Goal: Information Seeking & Learning: Learn about a topic

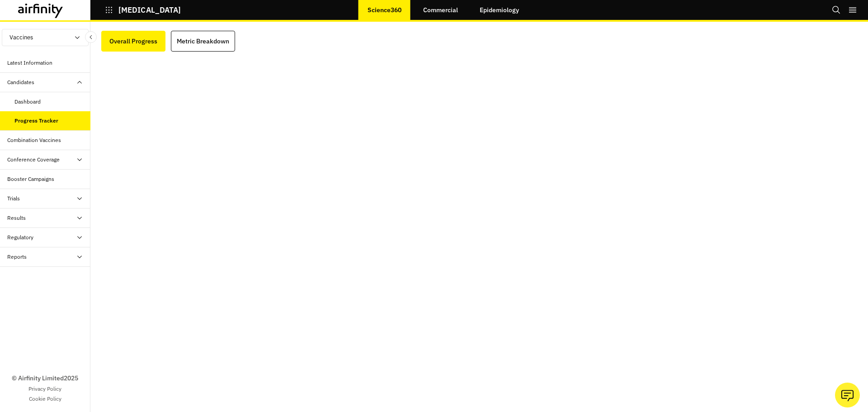
click at [57, 142] on div "Combination Vaccines" at bounding box center [34, 140] width 54 height 8
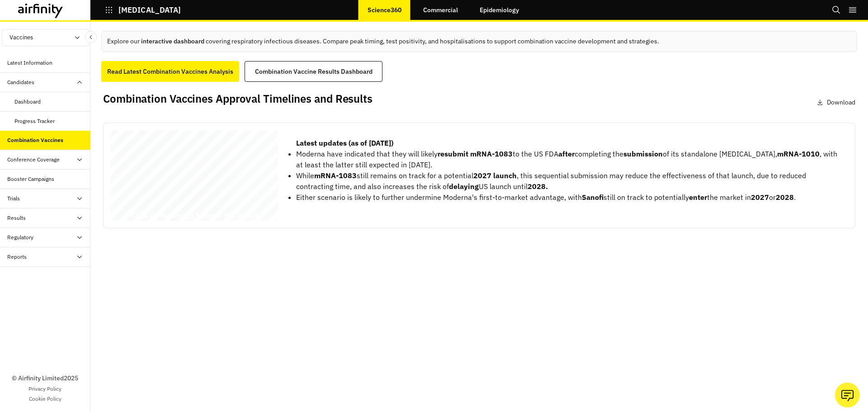
click at [196, 189] on span "Results, and Future Market" at bounding box center [177, 184] width 125 height 10
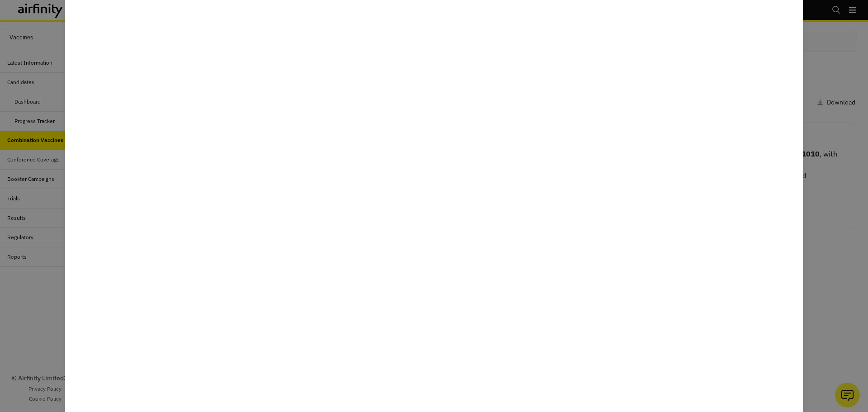
click at [830, 270] on div at bounding box center [434, 206] width 868 height 412
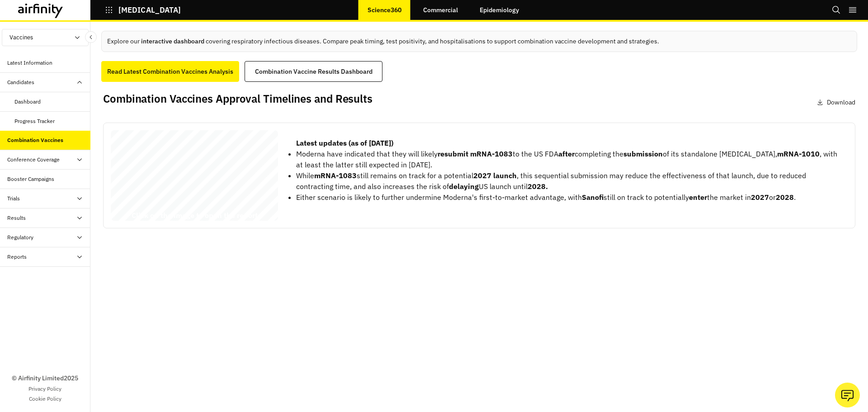
click at [364, 142] on strong "Latest updates (as of 1st August 2025)" at bounding box center [344, 142] width 97 height 9
click at [157, 184] on span "Results, and Future Market" at bounding box center [177, 184] width 125 height 10
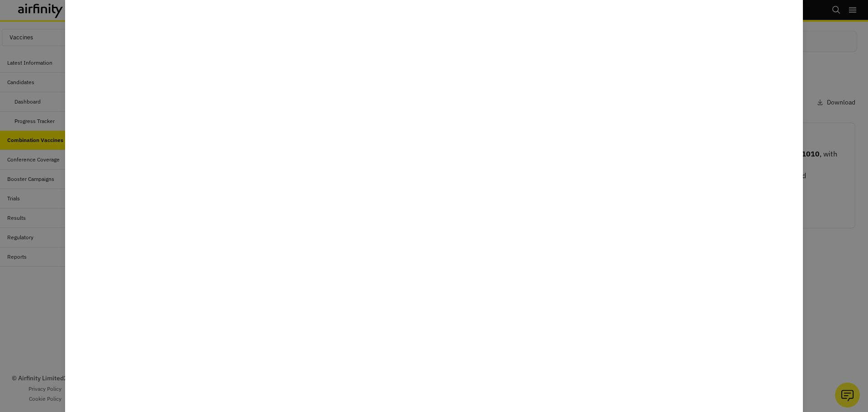
click at [16, 309] on div at bounding box center [434, 206] width 868 height 412
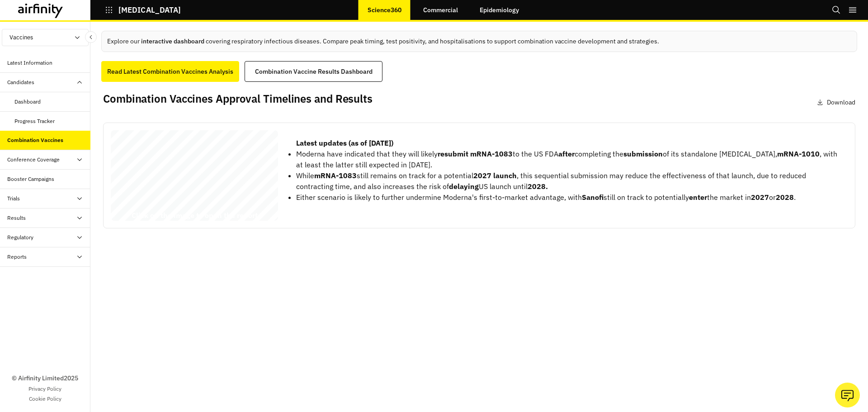
click at [49, 242] on div "Regulatory" at bounding box center [45, 237] width 90 height 19
click at [42, 198] on div "Trials" at bounding box center [48, 198] width 83 height 8
click at [35, 281] on div "Results" at bounding box center [45, 276] width 90 height 19
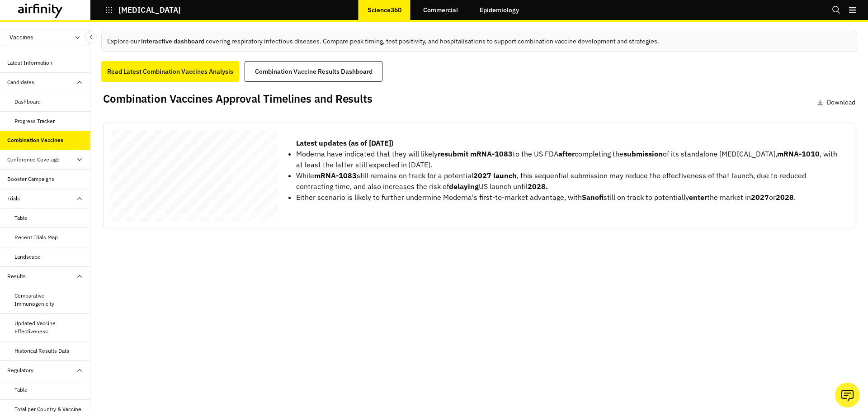
click at [39, 292] on div "Comparative Immunogenicity" at bounding box center [48, 300] width 69 height 16
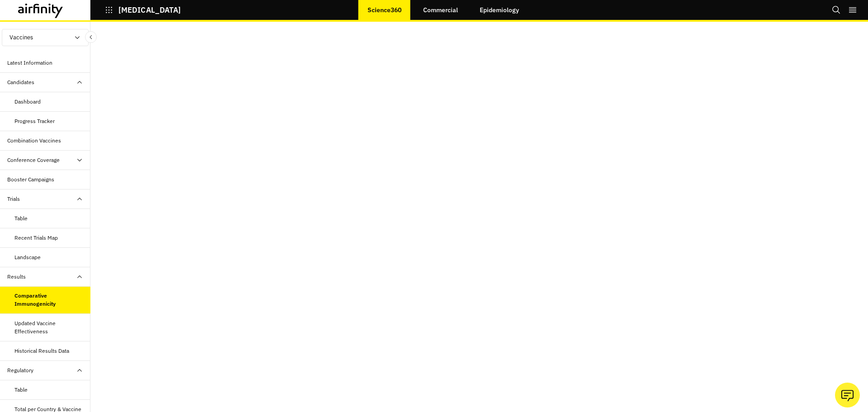
click at [36, 331] on div "Updated Vaccine Effectiveness" at bounding box center [48, 327] width 69 height 16
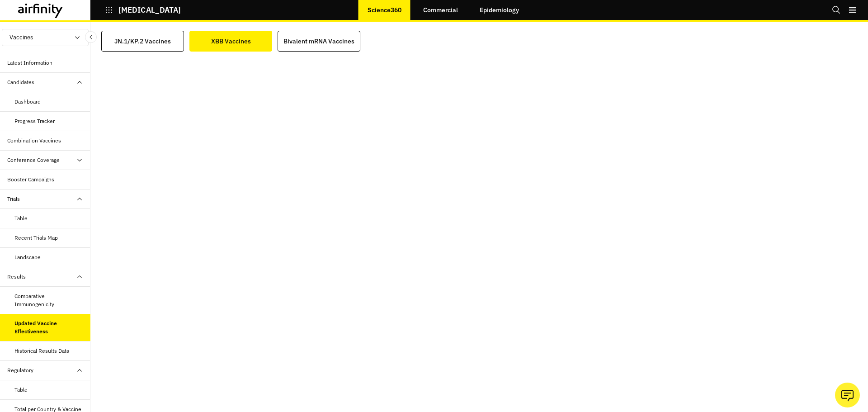
click at [47, 365] on div "Regulatory" at bounding box center [45, 370] width 90 height 19
click at [44, 357] on div "Historical Results Data" at bounding box center [45, 350] width 90 height 19
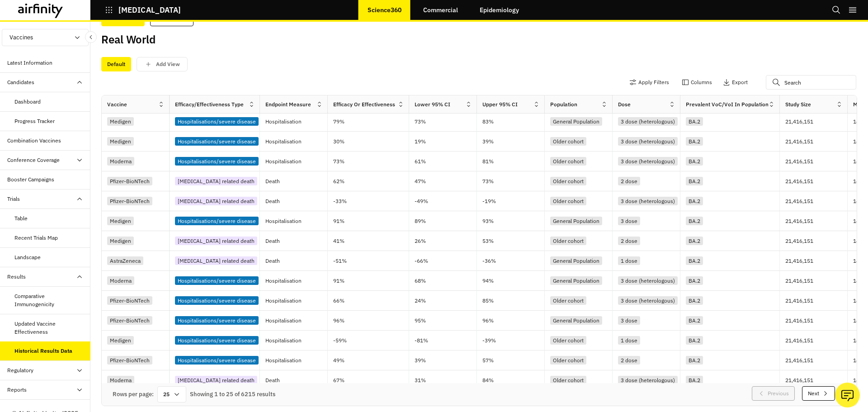
scroll to position [34, 0]
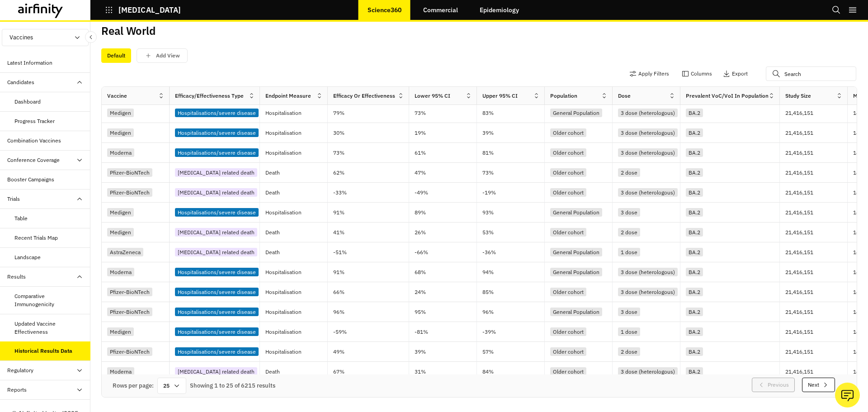
click at [440, 15] on link "Commercial" at bounding box center [440, 10] width 53 height 22
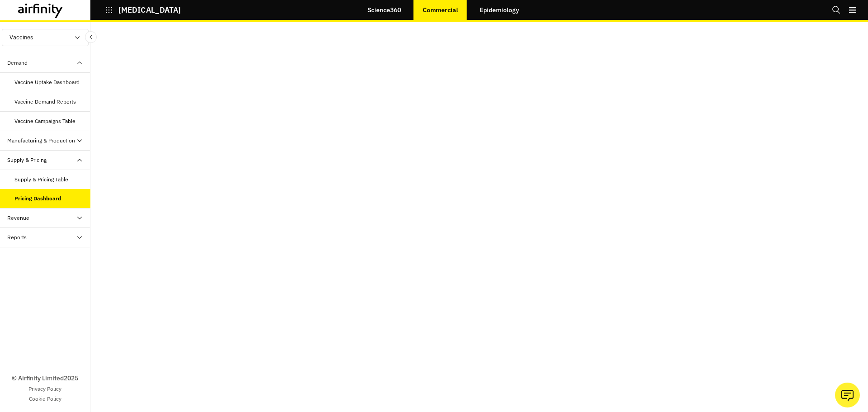
click at [37, 76] on div "Vaccine Uptake Dashboard" at bounding box center [45, 82] width 90 height 19
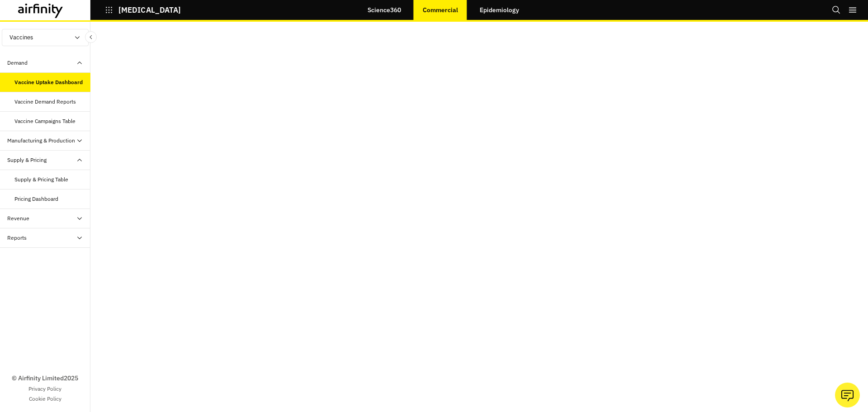
click at [495, 10] on link "Epidemiology" at bounding box center [499, 10] width 57 height 22
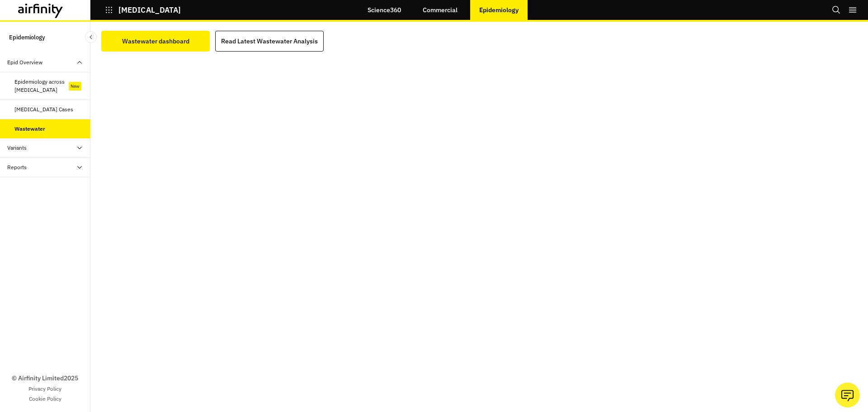
click at [30, 144] on div "Variants" at bounding box center [48, 148] width 83 height 8
click at [33, 166] on div "Latest News" at bounding box center [29, 167] width 30 height 8
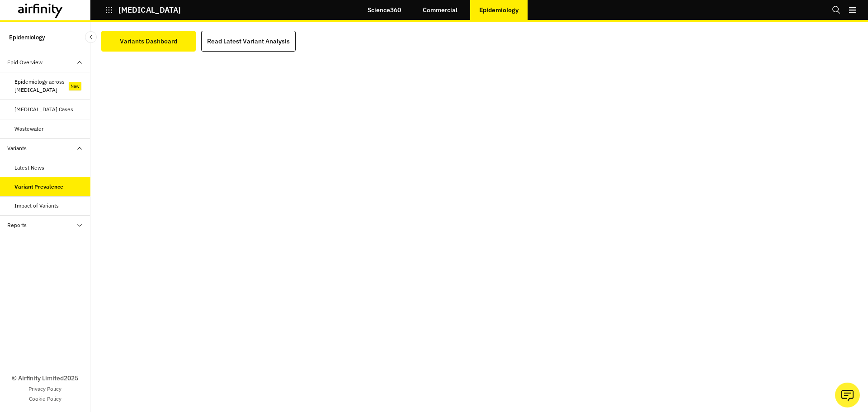
click at [66, 224] on div "Reports" at bounding box center [48, 225] width 83 height 8
click at [57, 245] on div "Reports" at bounding box center [52, 245] width 76 height 8
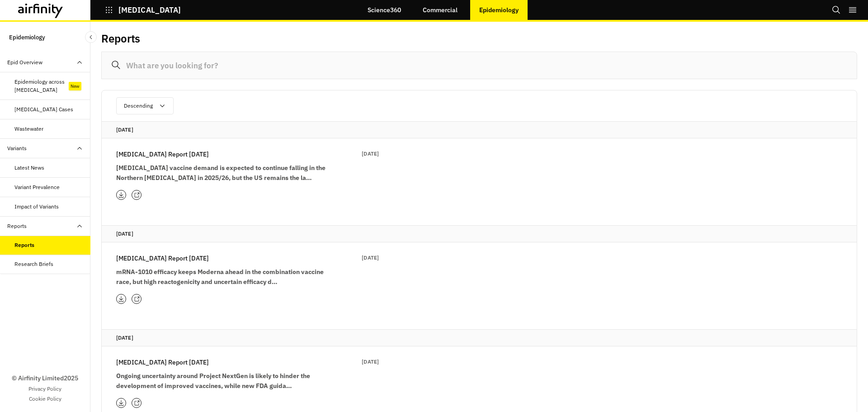
click at [45, 202] on div "Impact of Variants" at bounding box center [45, 206] width 90 height 19
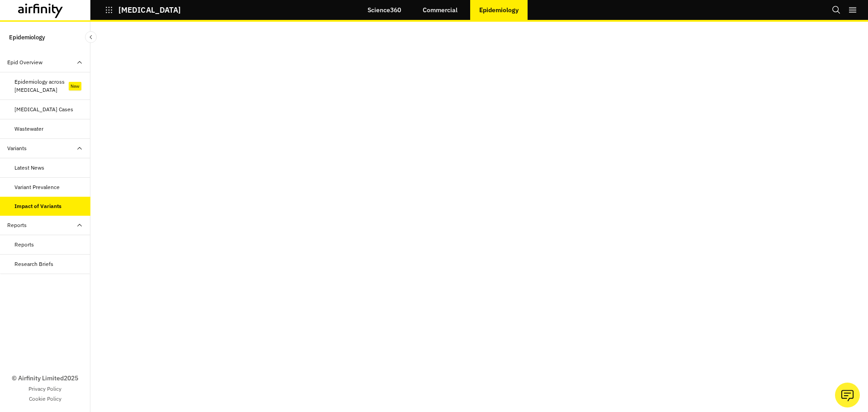
click at [49, 189] on div "Variant Prevalence" at bounding box center [36, 187] width 45 height 8
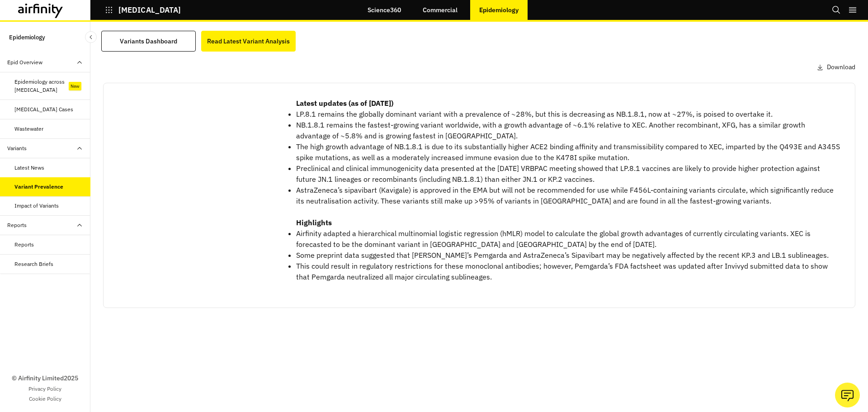
click at [197, 147] on div at bounding box center [194, 135] width 167 height 90
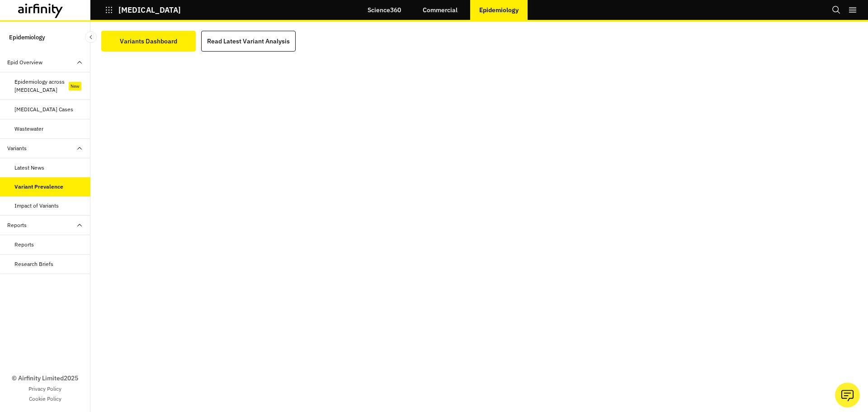
click at [107, 15] on button "COVID-19" at bounding box center [143, 9] width 76 height 15
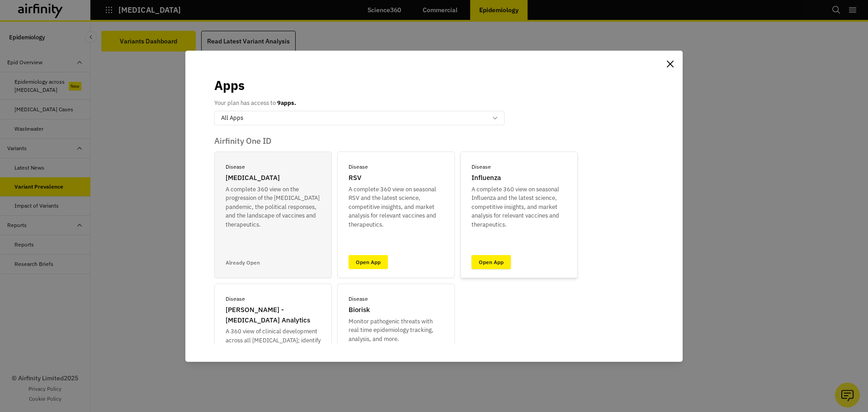
click at [485, 261] on link "Open App" at bounding box center [491, 262] width 39 height 14
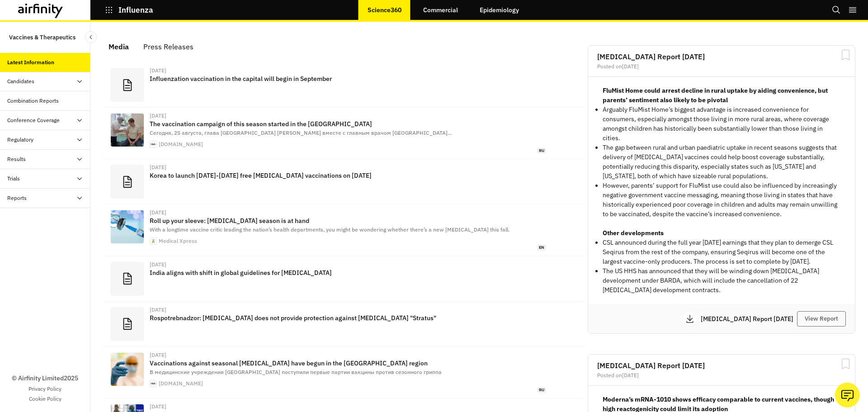
scroll to position [557, 265]
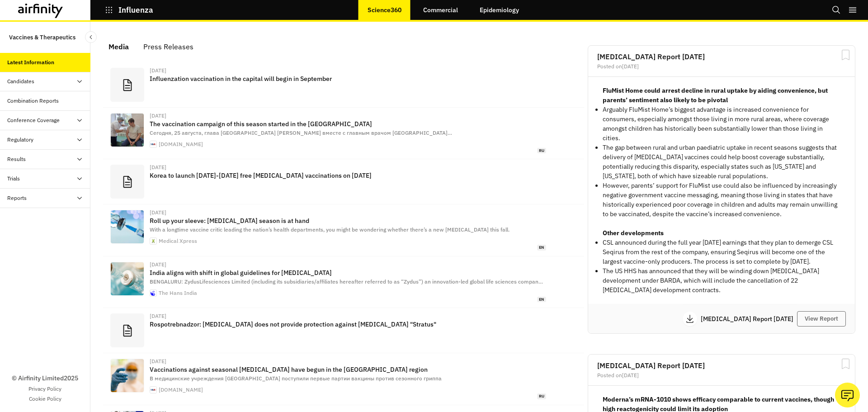
click at [28, 83] on div "Candidates" at bounding box center [20, 81] width 27 height 8
click at [428, 9] on link "Commercial" at bounding box center [440, 10] width 53 height 22
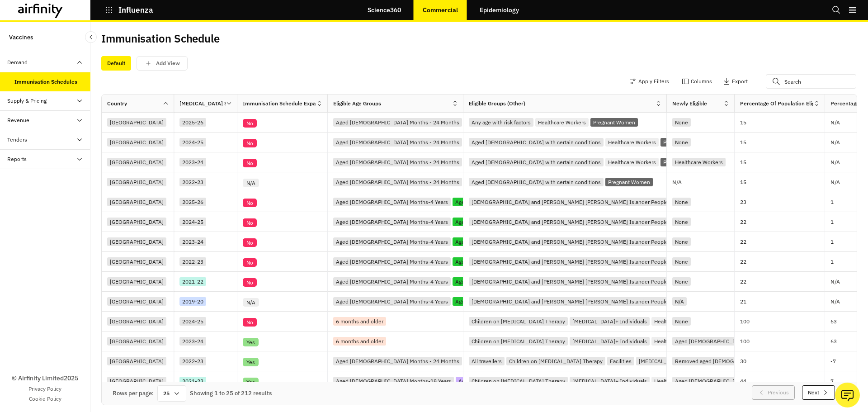
click at [39, 102] on div "Supply & Pricing" at bounding box center [26, 101] width 39 height 8
click at [39, 123] on div "Supply Table" at bounding box center [29, 120] width 31 height 8
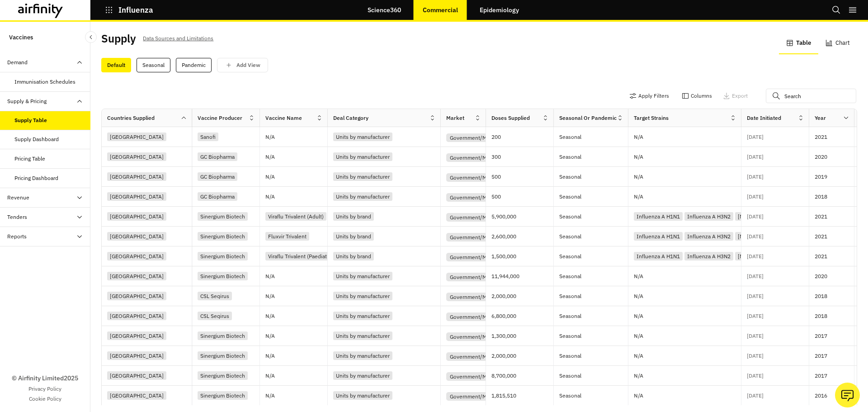
click at [42, 197] on div "Revenue" at bounding box center [48, 198] width 83 height 8
click at [38, 255] on div "Tenders" at bounding box center [48, 256] width 83 height 8
click at [40, 271] on div "Table" at bounding box center [52, 275] width 76 height 8
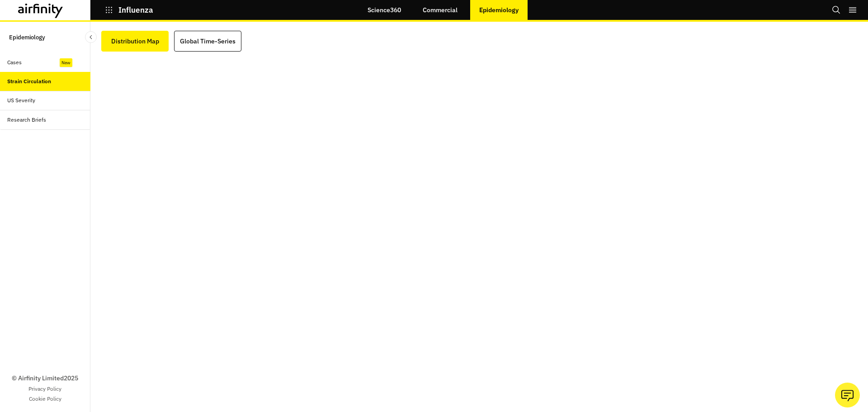
scroll to position [18, 0]
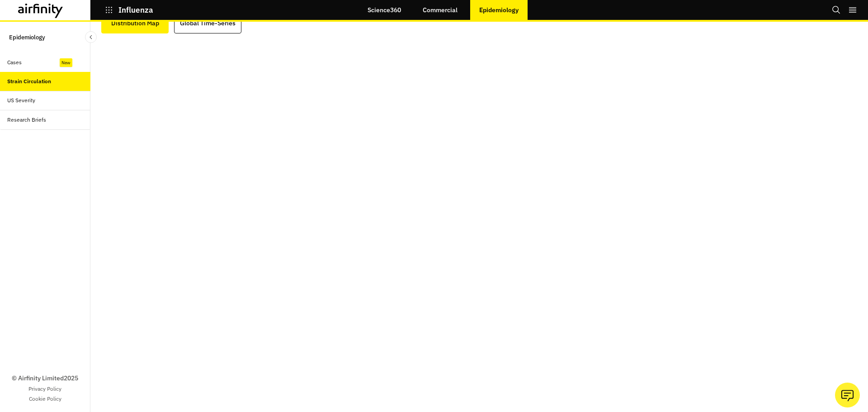
click at [48, 64] on div "Cases" at bounding box center [48, 62] width 83 height 8
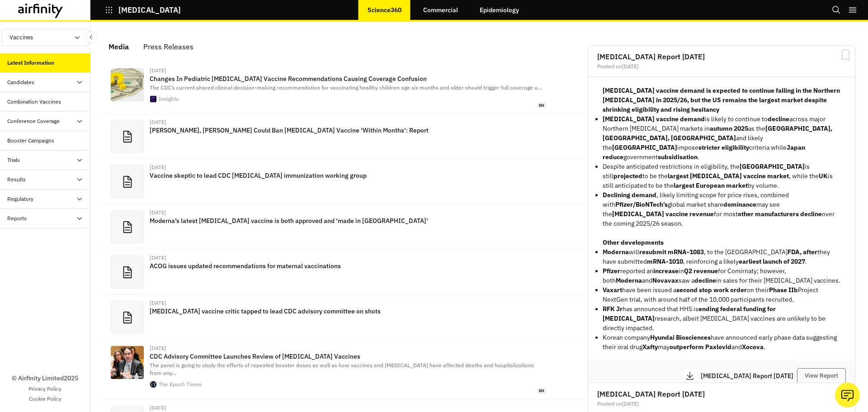
scroll to position [567, 265]
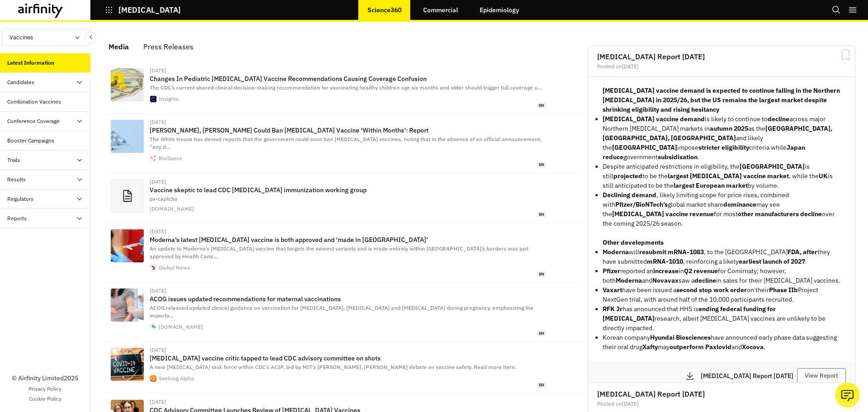
click at [520, 9] on link "Epidemiology" at bounding box center [499, 10] width 57 height 22
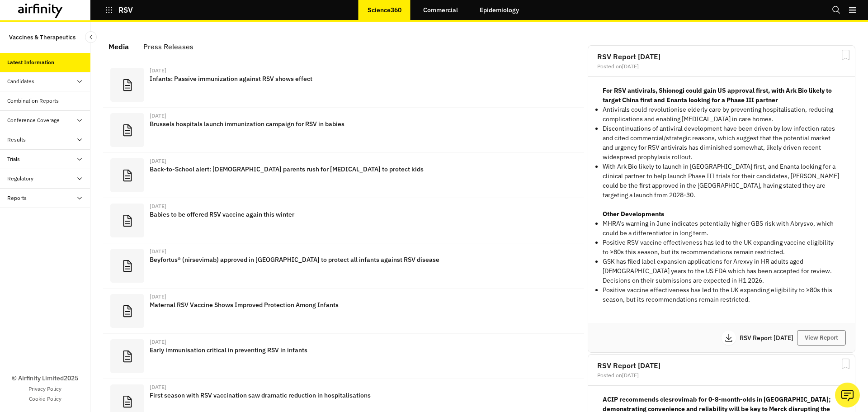
scroll to position [562, 265]
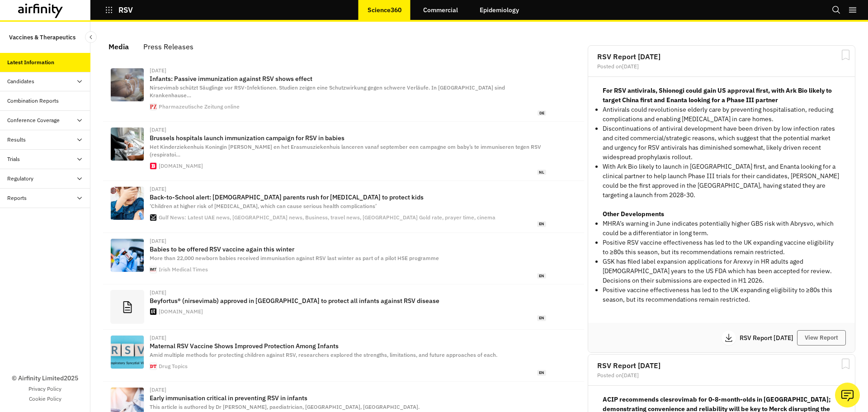
click at [37, 101] on div "Combination Reports" at bounding box center [33, 101] width 52 height 8
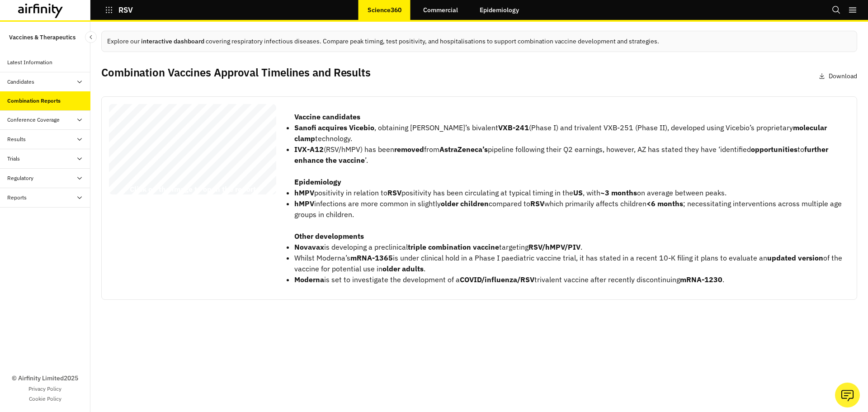
click at [29, 125] on div "Conference Coverage" at bounding box center [45, 119] width 90 height 19
click at [33, 171] on div "Results" at bounding box center [45, 178] width 90 height 19
click at [32, 196] on div "Vaccines" at bounding box center [25, 198] width 22 height 8
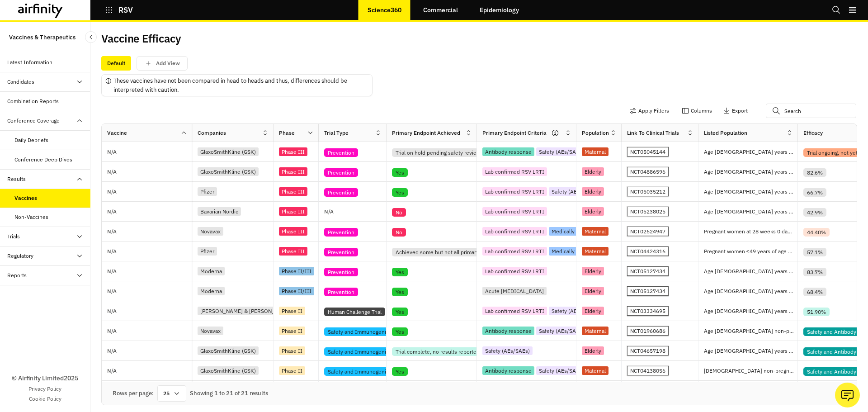
click at [56, 222] on div "Non-Vaccines" at bounding box center [45, 217] width 90 height 19
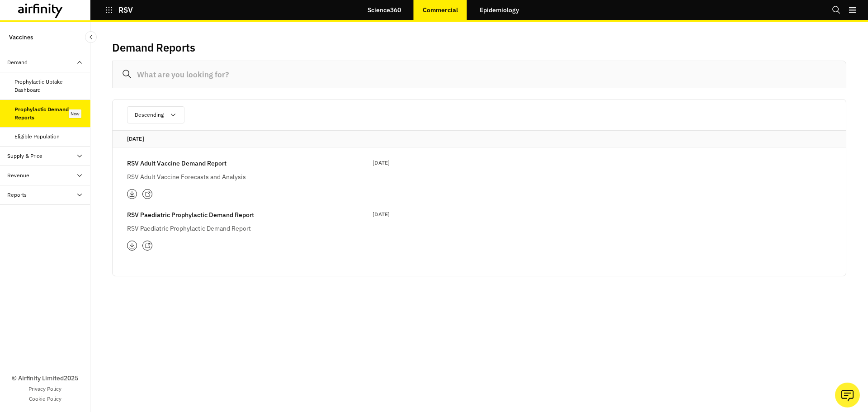
click at [200, 176] on p "RSV Adult Vaccine Forecasts and Analysis" at bounding box center [235, 177] width 217 height 10
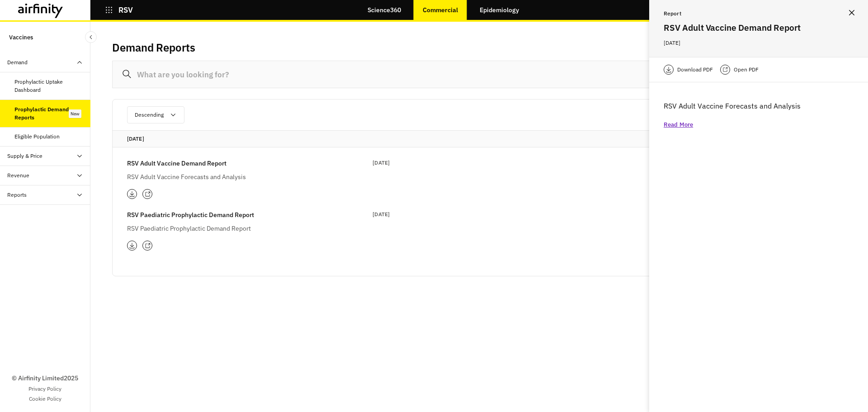
click at [690, 70] on p "Download PDF" at bounding box center [695, 69] width 36 height 9
click at [196, 238] on div "RSV Paediatric Prophylactic Demand Report 12 Aug 2025 RSV Paediatric Prophylact…" at bounding box center [258, 230] width 263 height 41
click at [175, 232] on p "RSV Paediatric Prophylactic Demand Report" at bounding box center [235, 228] width 217 height 10
click at [686, 127] on p "Read More" at bounding box center [678, 124] width 29 height 9
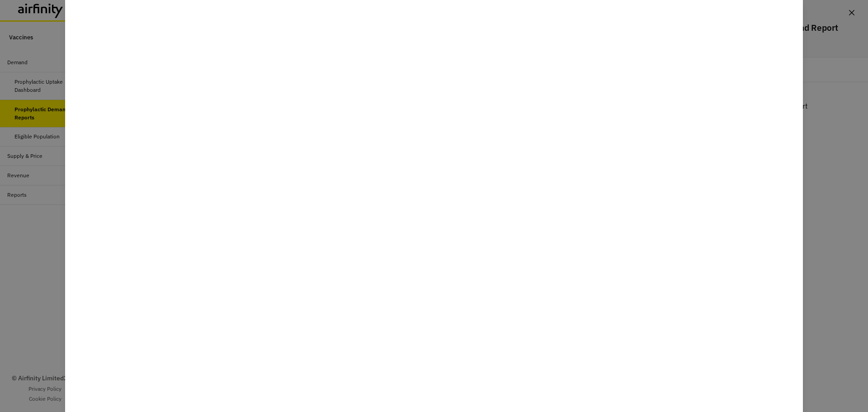
click at [841, 139] on div at bounding box center [434, 206] width 868 height 412
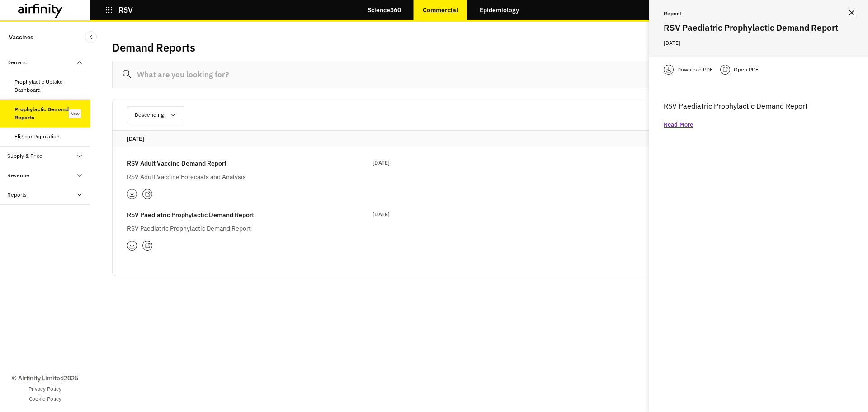
click at [501, 8] on link "Epidemiology" at bounding box center [499, 10] width 57 height 22
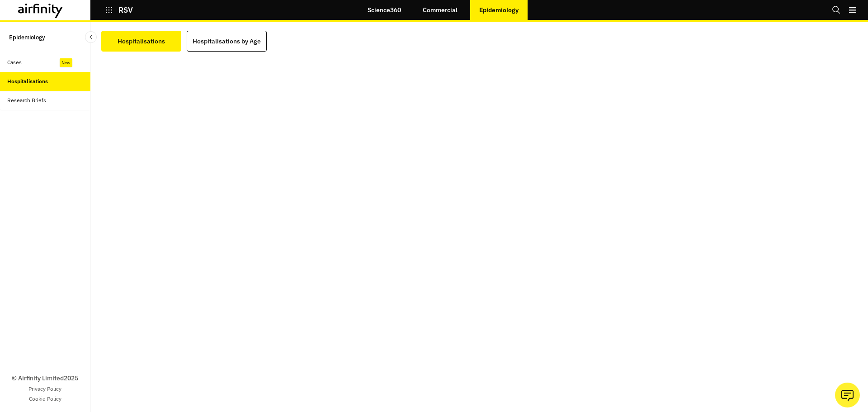
click at [38, 107] on div "Research Briefs" at bounding box center [45, 100] width 90 height 19
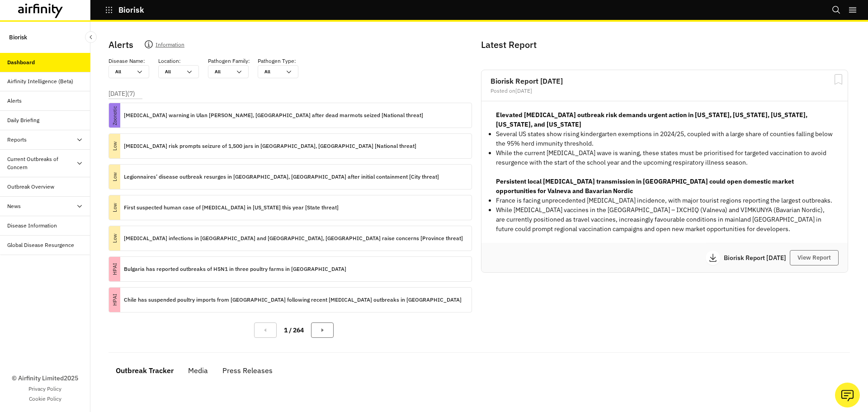
click at [38, 108] on div "Alerts" at bounding box center [45, 100] width 90 height 19
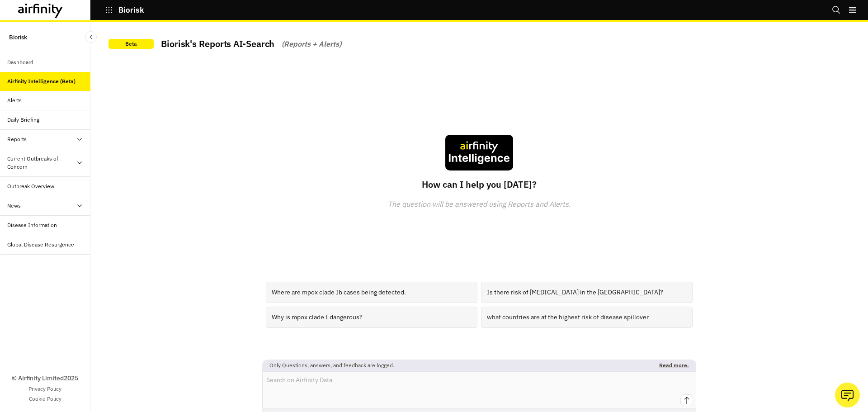
click at [46, 95] on div "Alerts" at bounding box center [45, 100] width 90 height 19
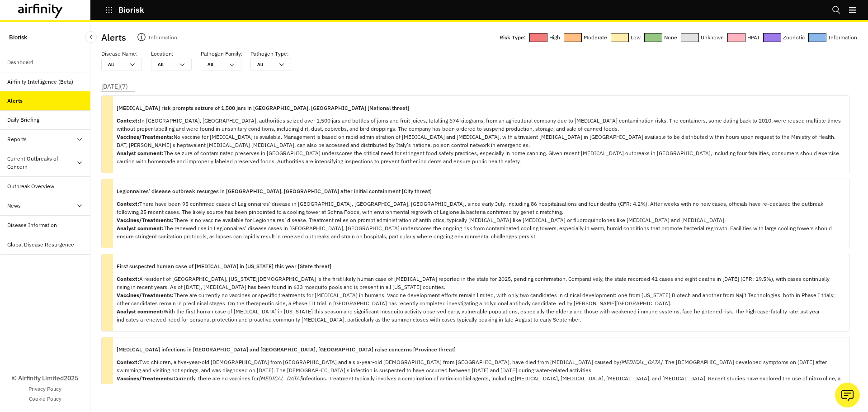
click at [43, 125] on div "Daily Briefing" at bounding box center [45, 119] width 90 height 19
click at [40, 114] on div "Daily Briefing" at bounding box center [45, 119] width 90 height 19
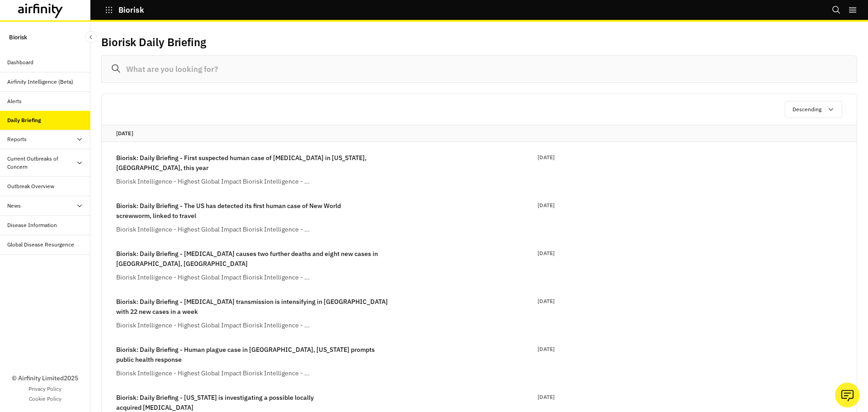
click at [43, 103] on div "Alerts" at bounding box center [48, 101] width 83 height 8
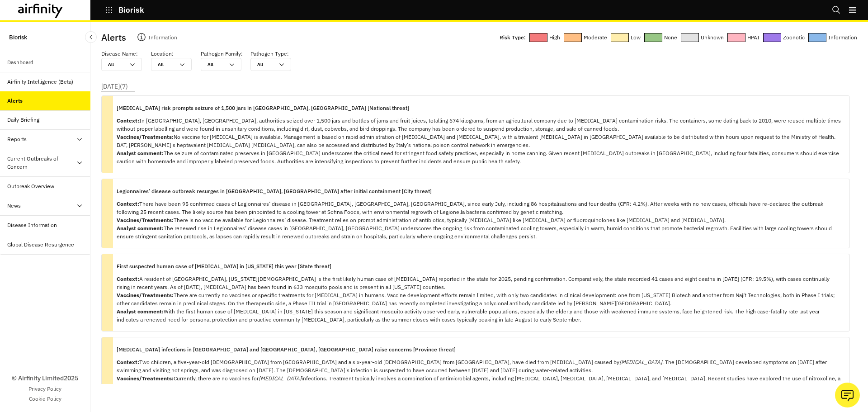
click at [40, 122] on div "Daily Briefing" at bounding box center [48, 120] width 83 height 8
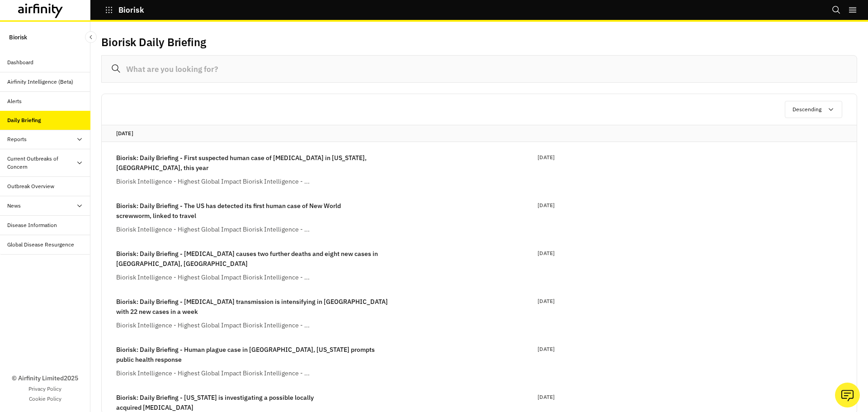
click at [43, 93] on div "Alerts" at bounding box center [45, 101] width 90 height 19
click at [171, 167] on p "Biorisk: Daily Briefing - First suspected human case of West Nile virus in New …" at bounding box center [253, 163] width 275 height 20
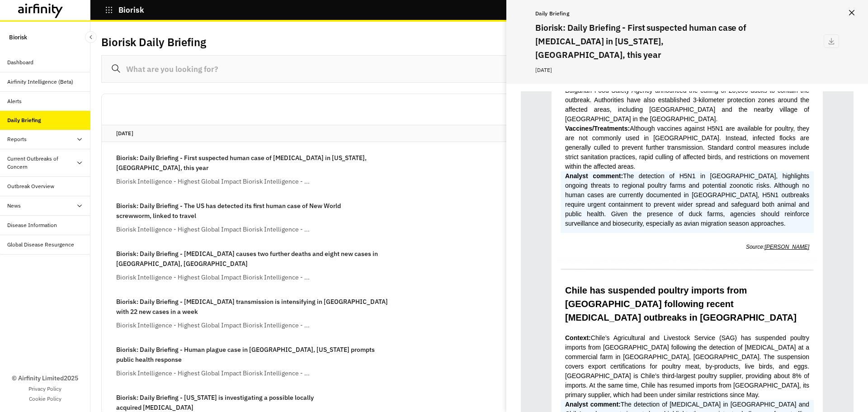
scroll to position [1763, 0]
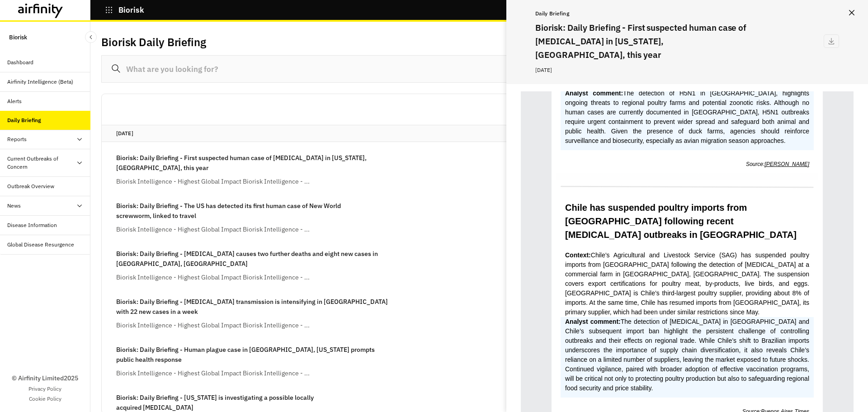
click at [854, 16] on button "Close" at bounding box center [852, 12] width 14 height 14
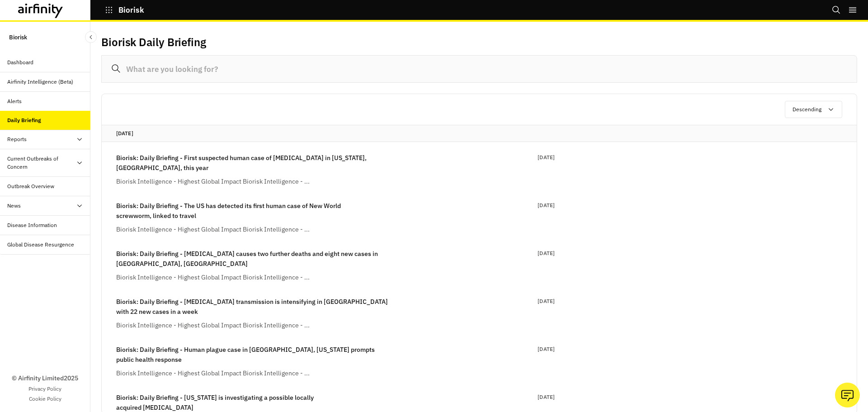
click at [30, 161] on div "Current Outbreaks of Concern" at bounding box center [41, 163] width 69 height 16
click at [37, 184] on div "[MEDICAL_DATA]" at bounding box center [35, 186] width 43 height 8
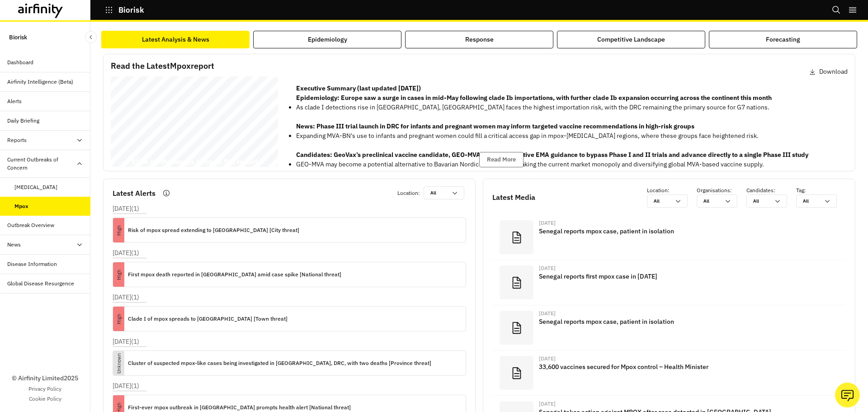
click at [46, 222] on div "Outbreak Overview" at bounding box center [30, 225] width 47 height 8
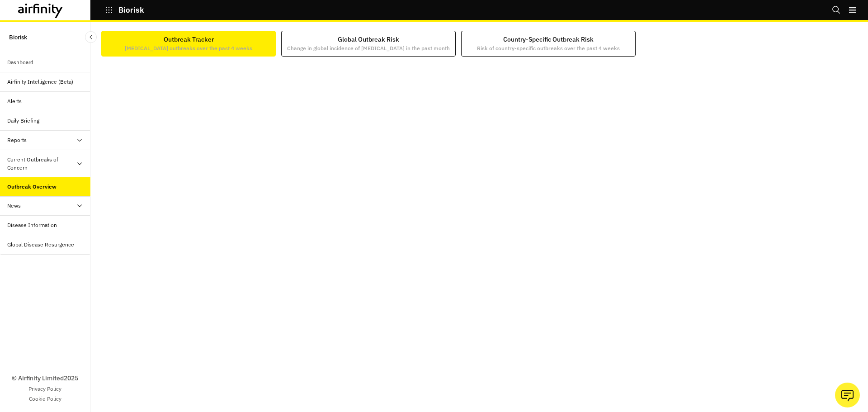
click at [56, 203] on div "News" at bounding box center [48, 206] width 83 height 8
click at [35, 245] on div "Global Disease Resurgence" at bounding box center [40, 245] width 67 height 8
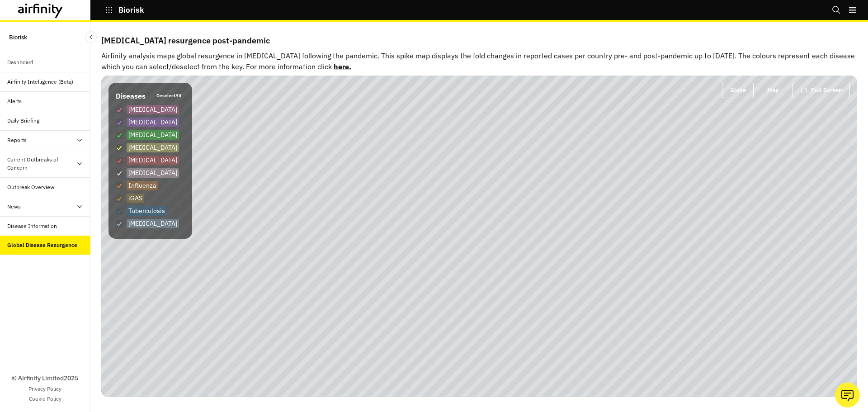
drag, startPoint x: 509, startPoint y: 351, endPoint x: 423, endPoint y: 371, distance: 88.2
click at [428, 406] on div "Infectious disease resurgence post-pandemic Airfinity analysis maps global resu…" at bounding box center [479, 217] width 778 height 390
drag, startPoint x: 507, startPoint y: 180, endPoint x: 518, endPoint y: 239, distance: 59.2
click at [518, 239] on div "MapLibre | © CARTO , © OpenStreetMap contributors" at bounding box center [479, 236] width 756 height 321
click at [109, 10] on icon "button" at bounding box center [109, 10] width 6 height 6
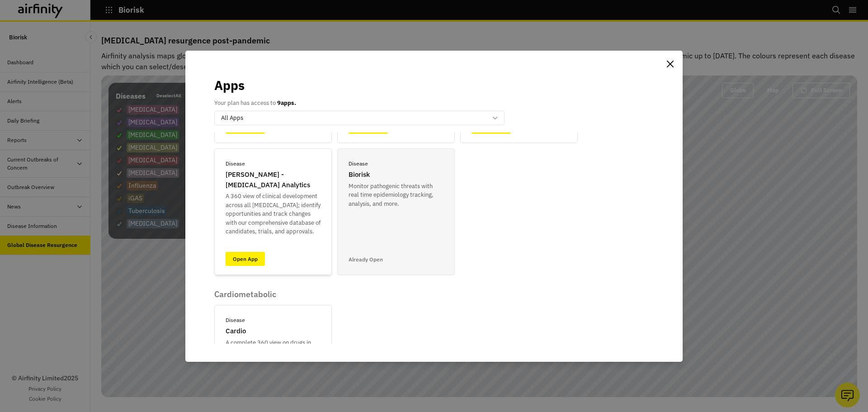
scroll to position [136, 0]
click at [243, 257] on link "Open App" at bounding box center [245, 258] width 39 height 14
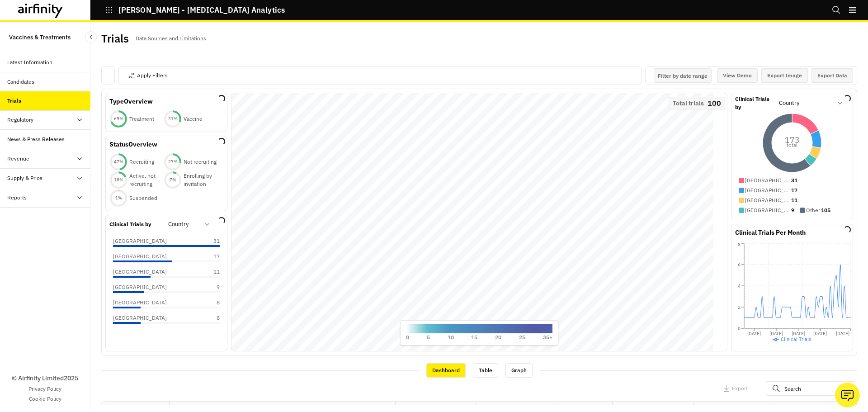
click at [40, 83] on div "Candidates" at bounding box center [48, 82] width 83 height 8
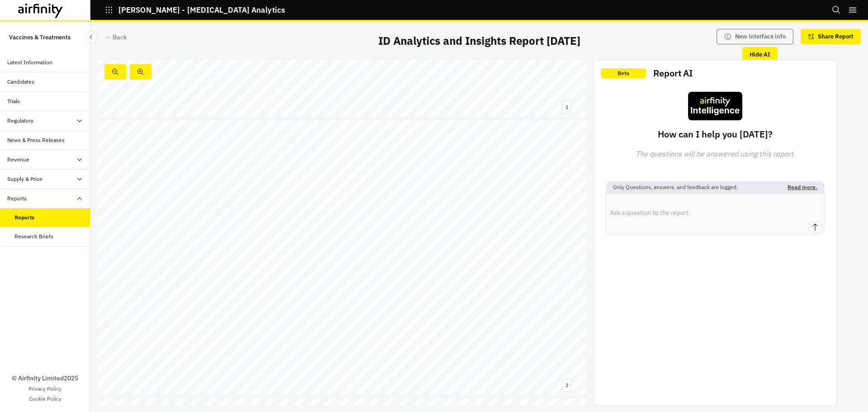
scroll to position [226, 0]
click at [190, 218] on link at bounding box center [173, 216] width 84 height 6
click at [115, 37] on div "← Back" at bounding box center [116, 37] width 22 height 9
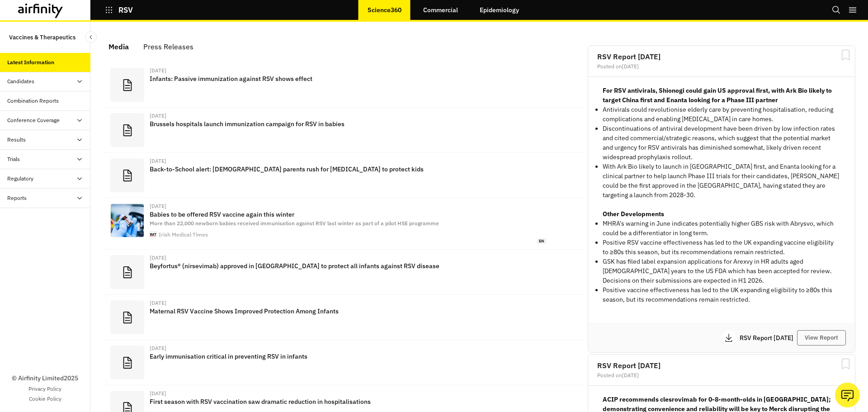
scroll to position [562, 265]
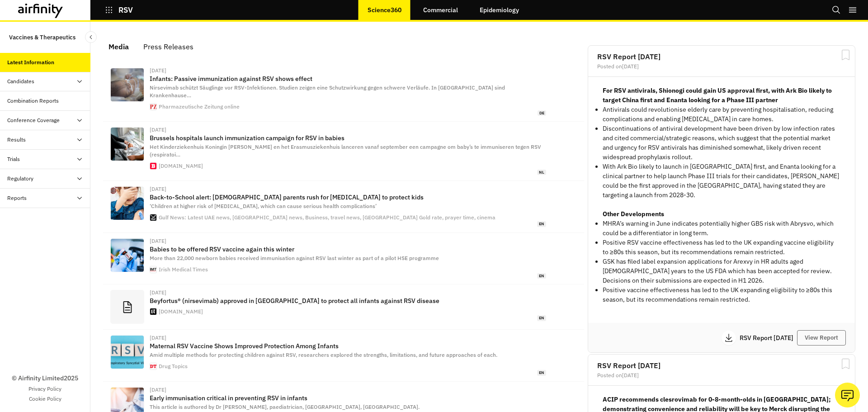
click at [34, 194] on div "Reports" at bounding box center [48, 198] width 83 height 8
click at [34, 219] on div "Reports" at bounding box center [52, 217] width 76 height 8
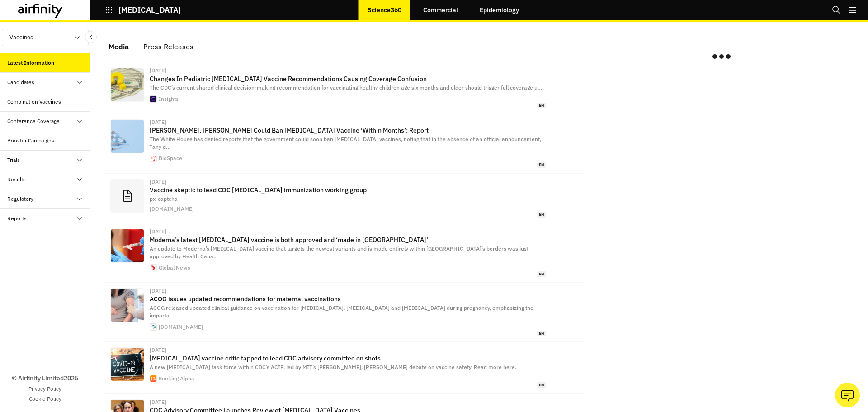
click at [36, 208] on div "Regulatory" at bounding box center [45, 198] width 90 height 19
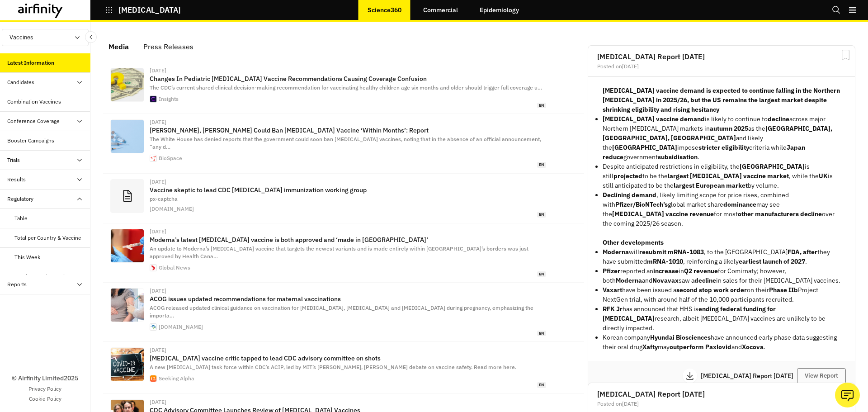
click at [30, 226] on div "Table" at bounding box center [45, 218] width 90 height 19
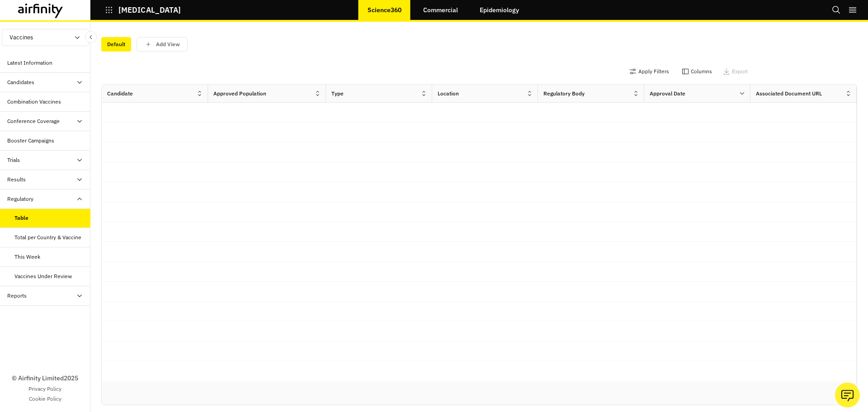
click at [31, 296] on div "Reports" at bounding box center [48, 296] width 83 height 8
click at [31, 307] on div "Reports" at bounding box center [45, 315] width 90 height 19
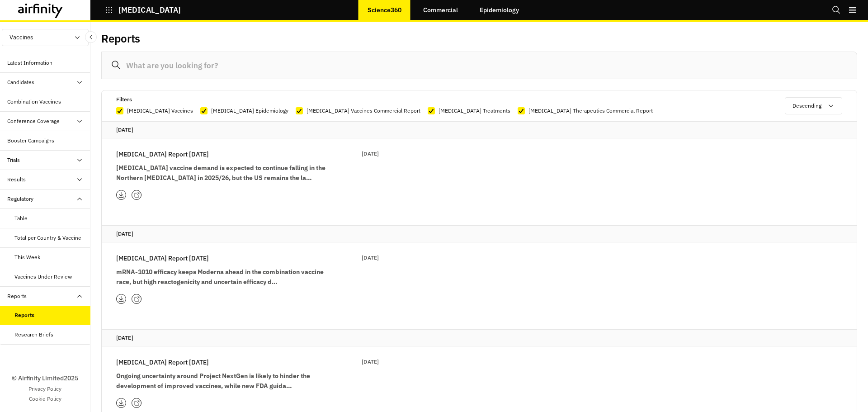
click at [43, 314] on div "Reports" at bounding box center [52, 315] width 76 height 8
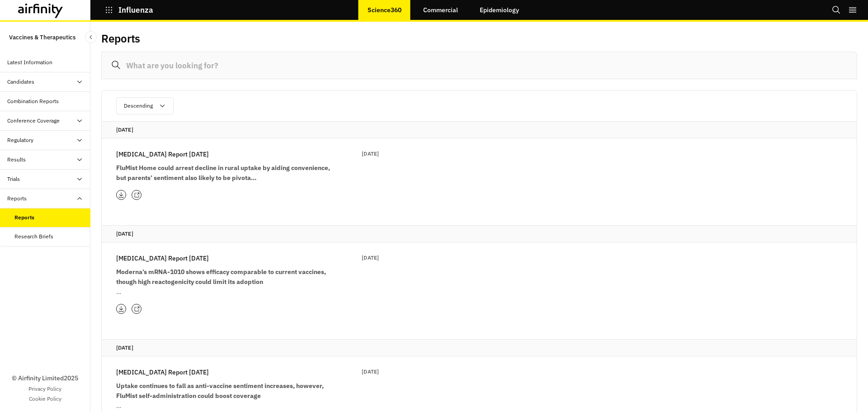
click at [138, 194] on icon at bounding box center [137, 195] width 6 height 6
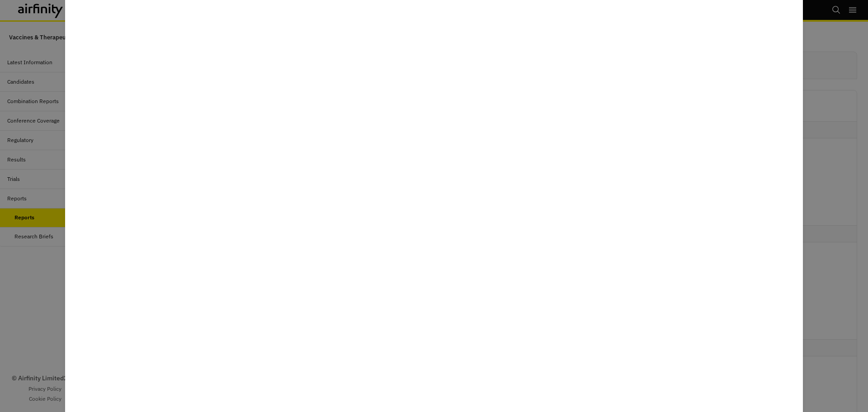
click at [818, 218] on div at bounding box center [434, 206] width 868 height 412
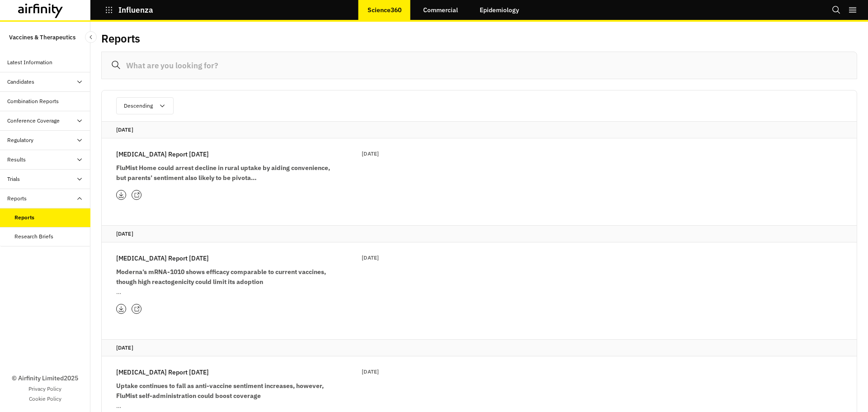
click at [36, 103] on div "Combination Reports" at bounding box center [33, 101] width 52 height 8
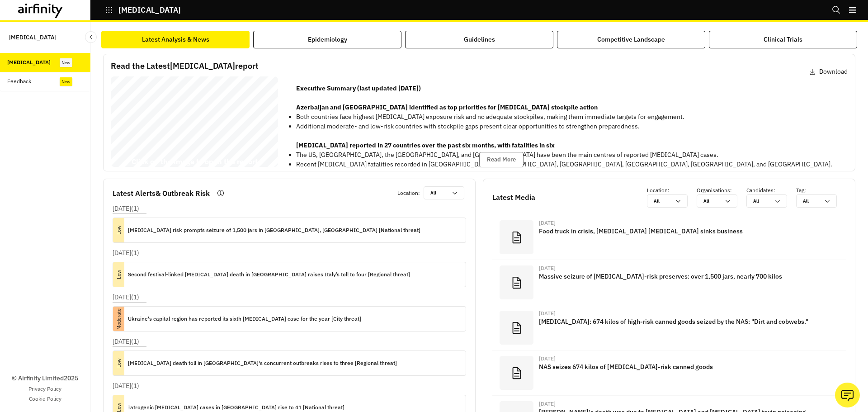
click at [51, 83] on div "Feedback" at bounding box center [48, 81] width 83 height 8
click at [154, 133] on div "Botulism Bi - annual Report 27 August 2025 © 2025 Airfinity – Private & Co nfid…" at bounding box center [194, 123] width 167 height 94
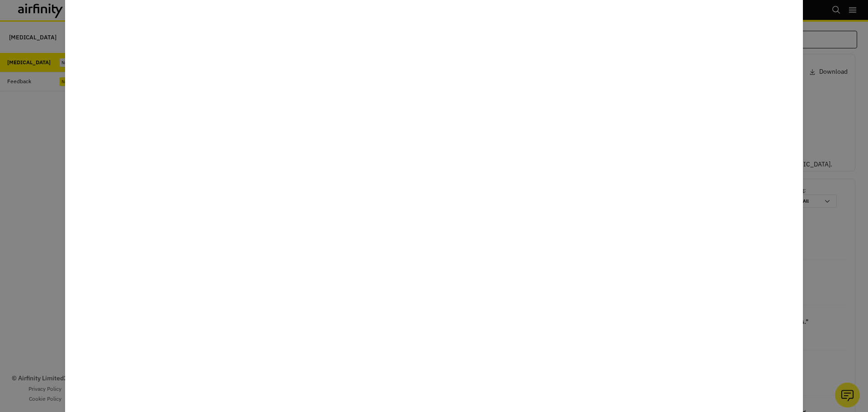
click at [40, 252] on div at bounding box center [434, 206] width 868 height 412
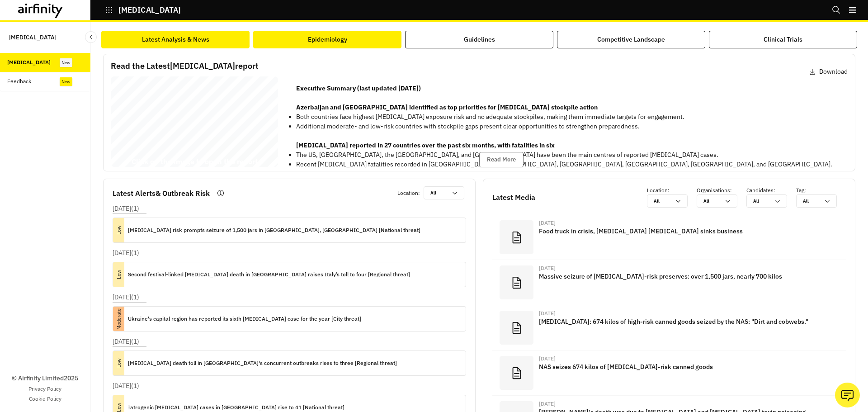
click at [321, 35] on div "Epidemiology" at bounding box center [327, 39] width 39 height 9
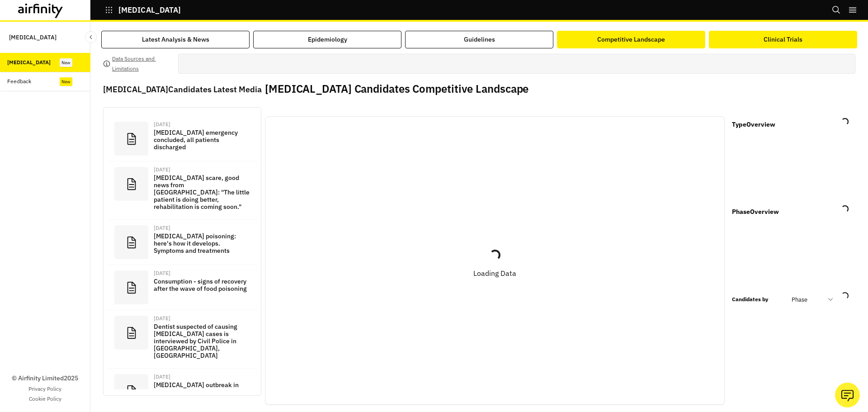
click at [782, 41] on div "Clinical Trials" at bounding box center [783, 39] width 39 height 9
